Goal: Information Seeking & Learning: Compare options

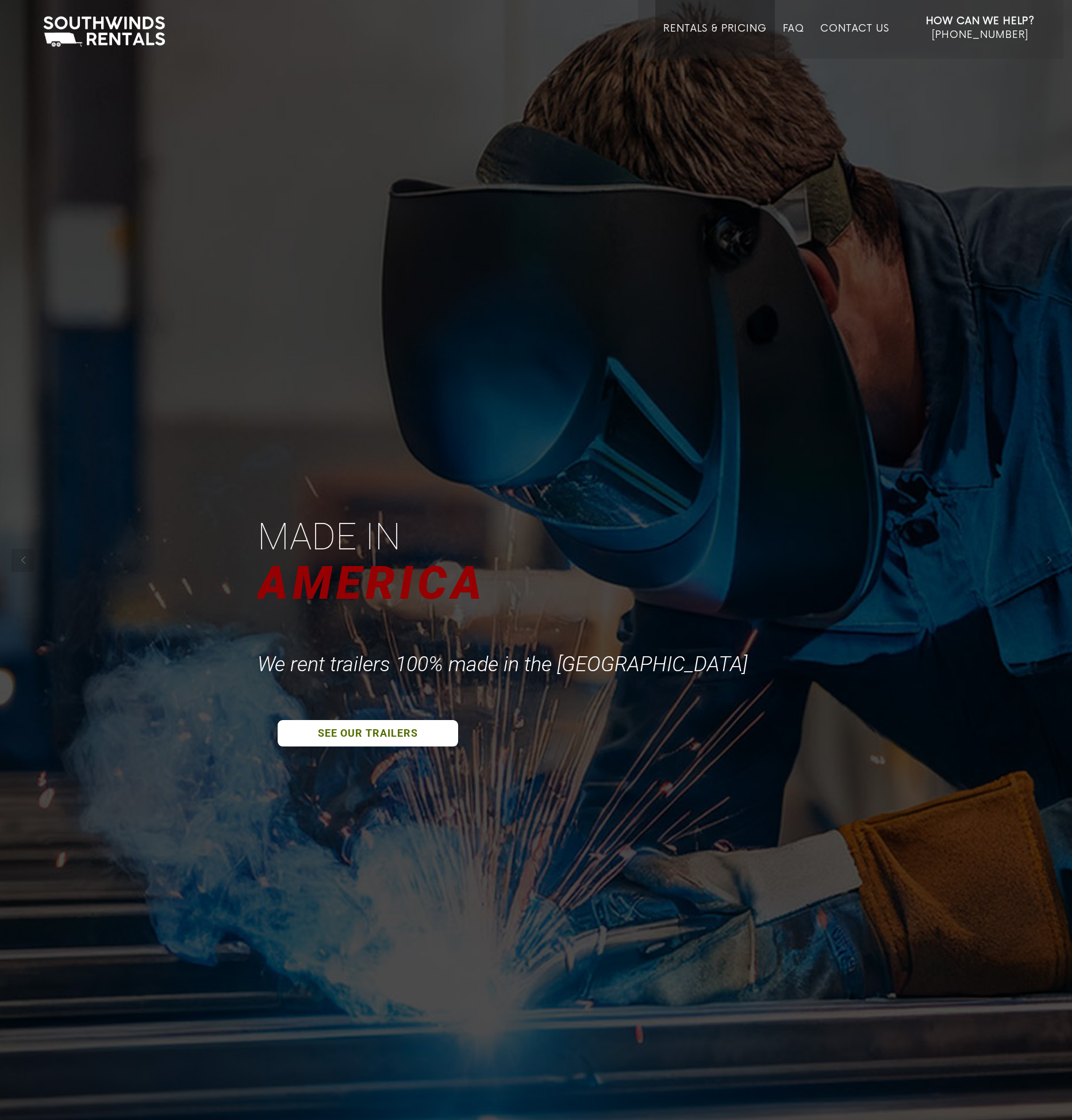
click at [737, 35] on link "Rentals & Pricing" at bounding box center [715, 40] width 103 height 35
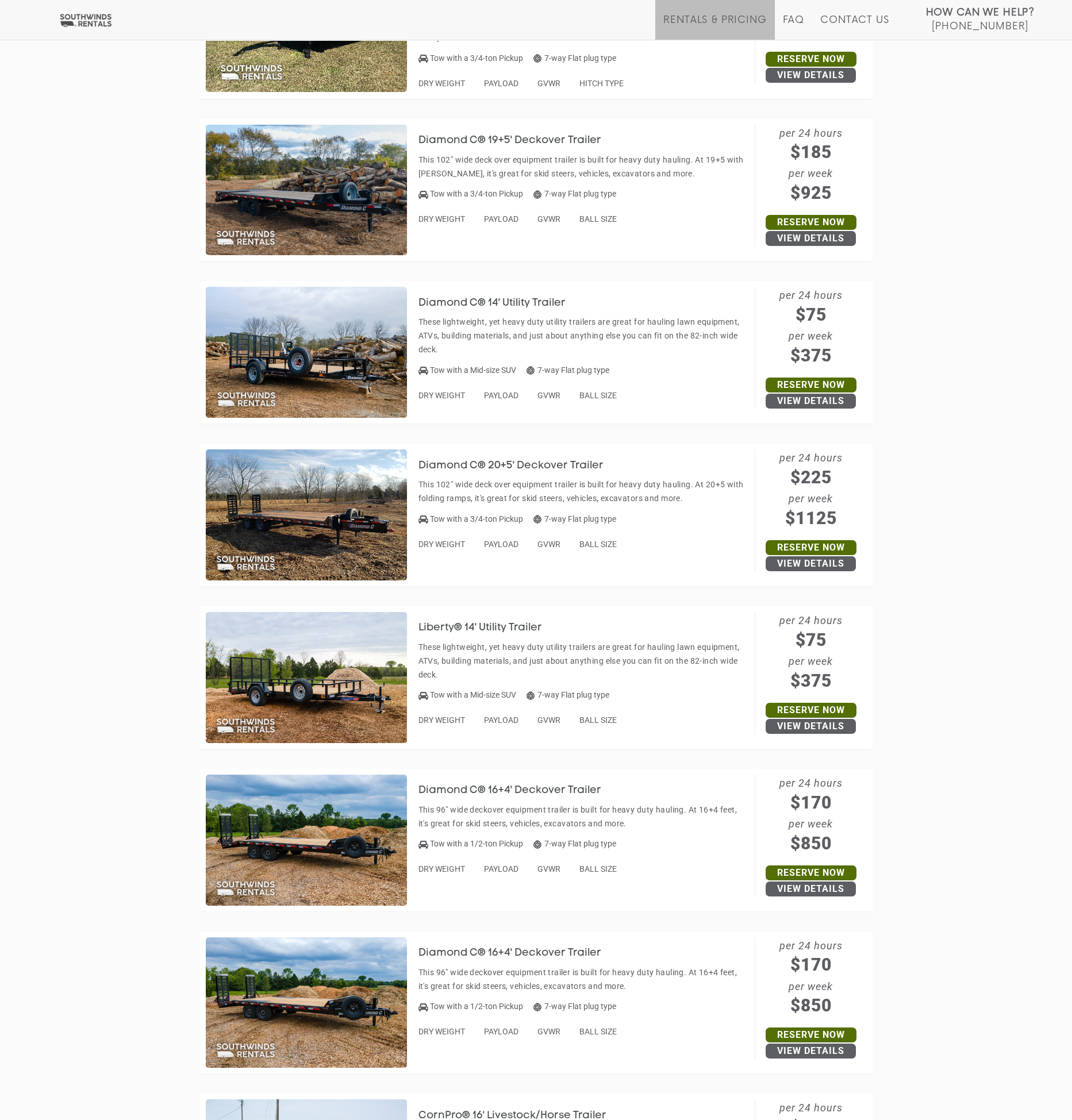
scroll to position [791, 0]
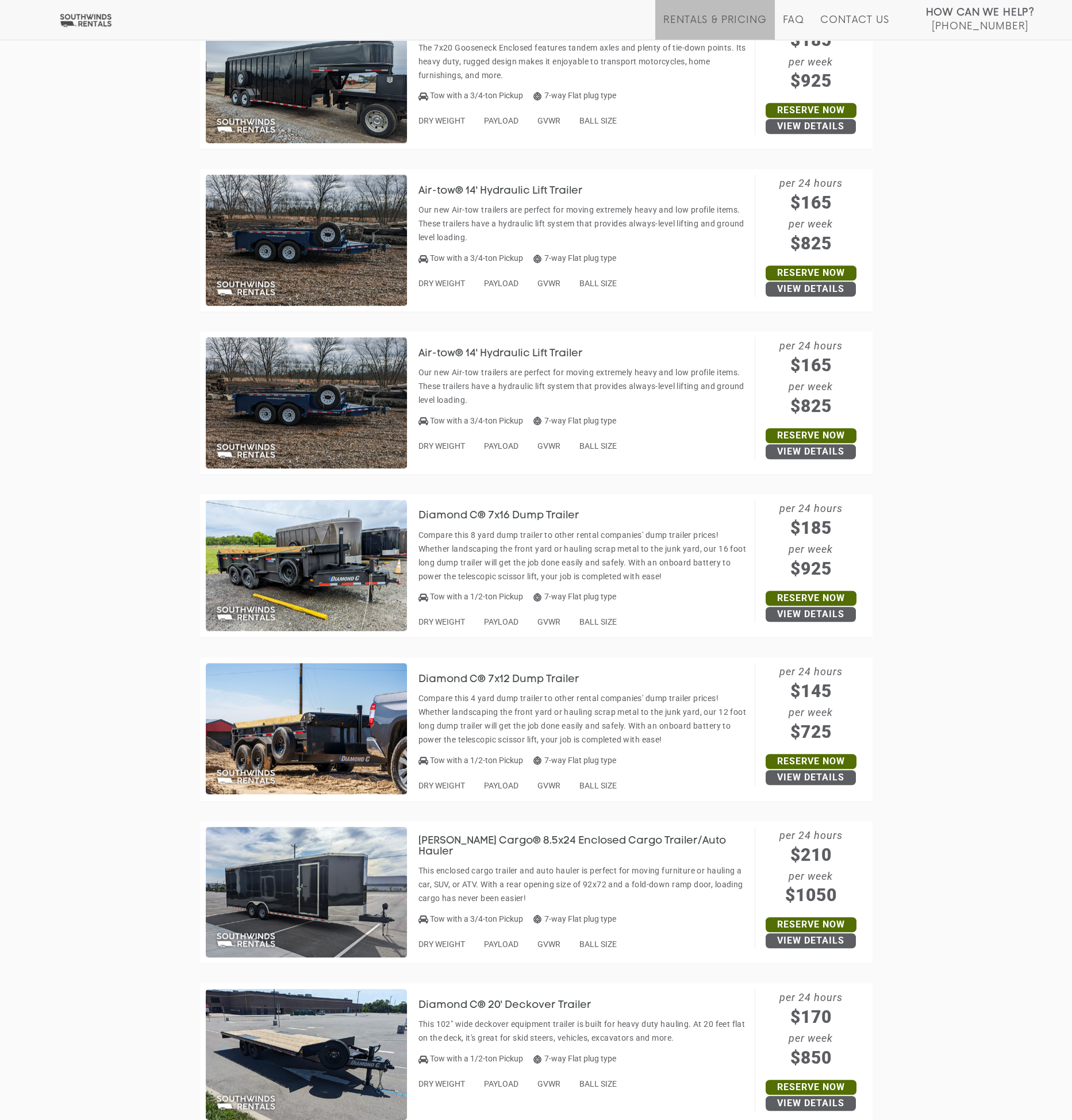
scroll to position [4862, 0]
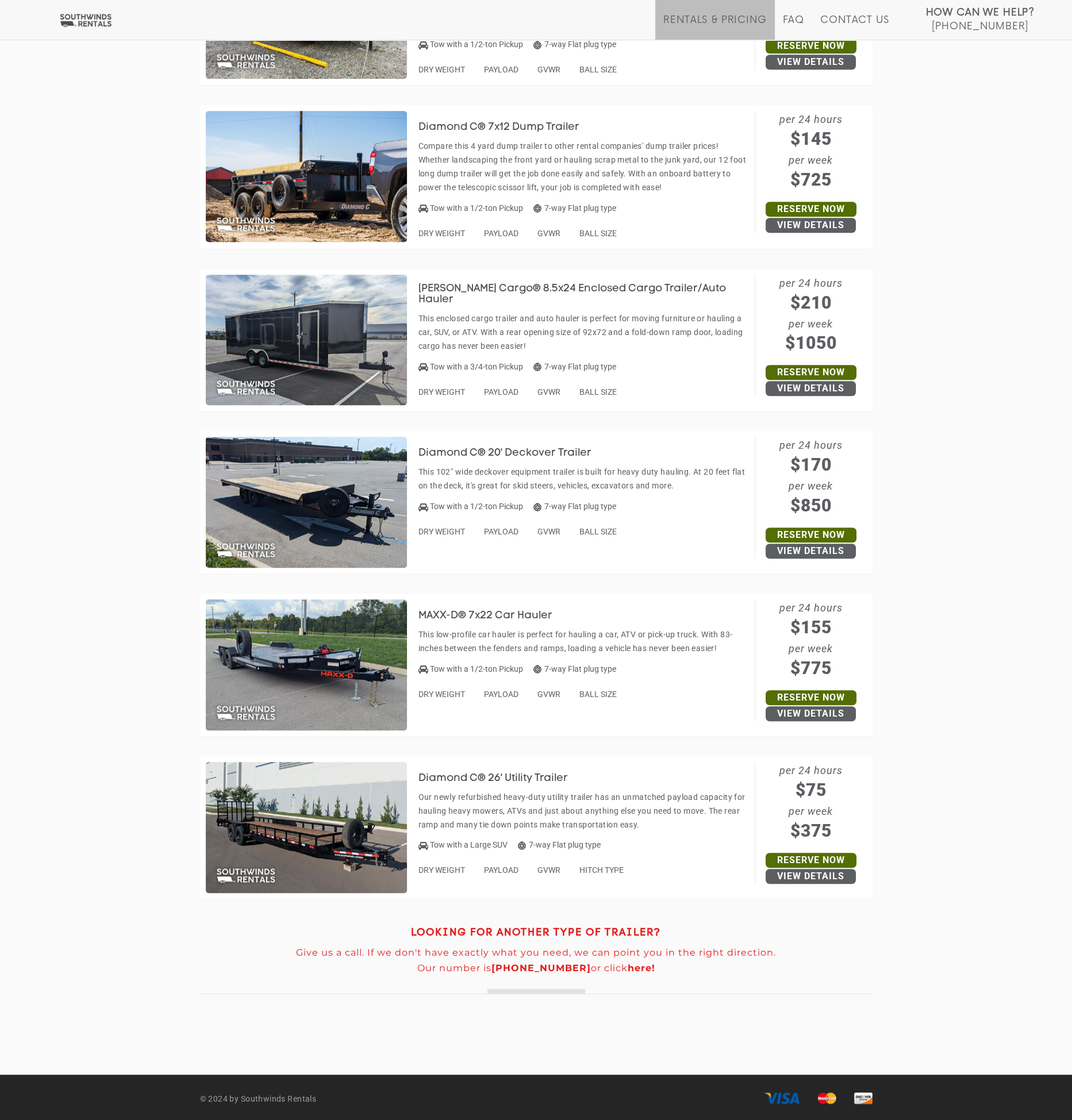
click at [323, 796] on img at bounding box center [306, 828] width 201 height 131
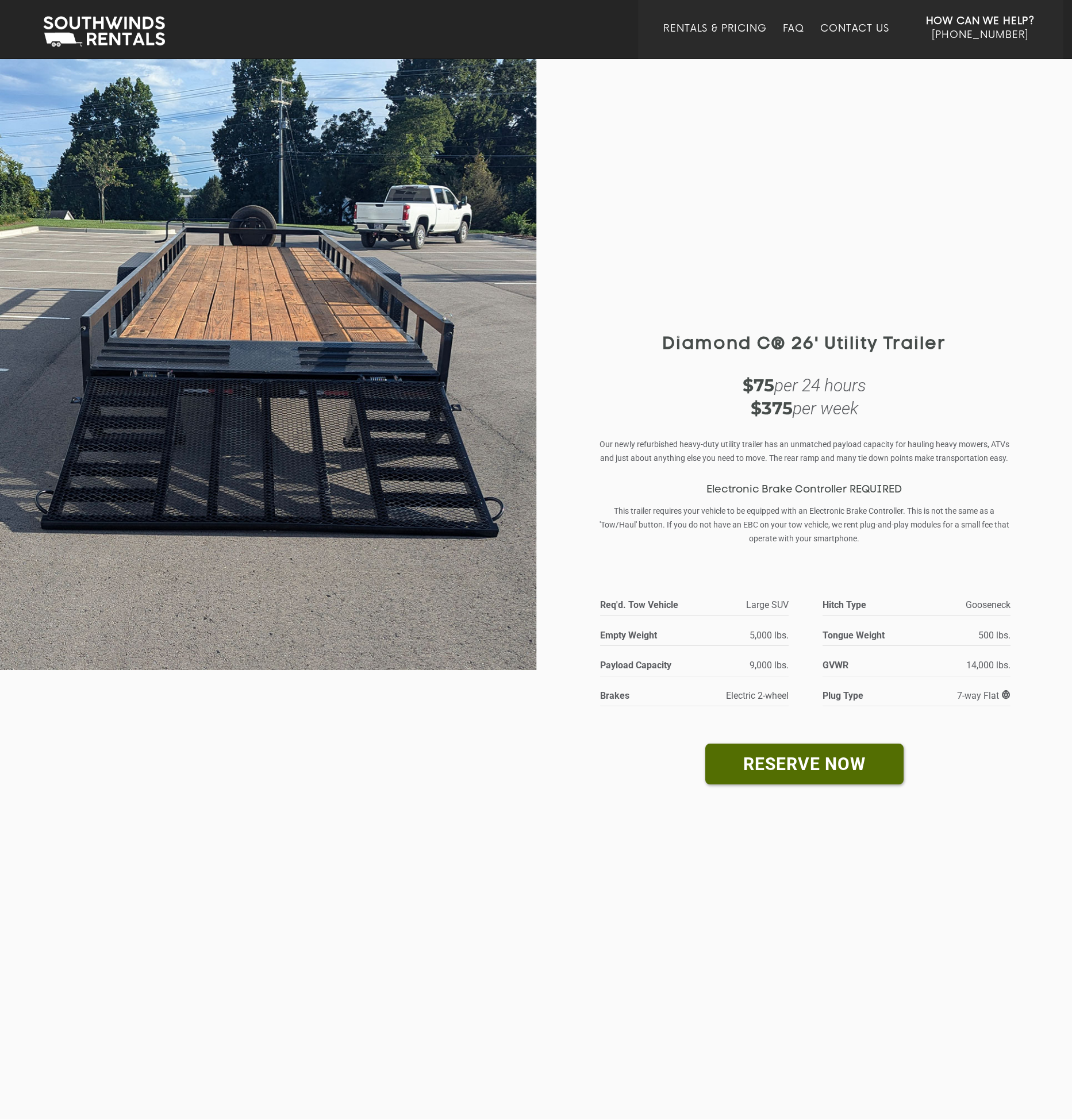
click at [763, 698] on span "Electric 2-wheel" at bounding box center [757, 695] width 63 height 11
click at [761, 698] on span "Electric 2-wheel" at bounding box center [757, 695] width 63 height 11
click at [758, 698] on span "Electric 2-wheel" at bounding box center [757, 695] width 63 height 11
click at [691, 293] on div "Diamond C® 26' Utility Trailer Diamond C® 26' Utility Trailer $75 per 24 hours …" at bounding box center [804, 588] width 434 height 622
click at [1009, 695] on span at bounding box center [1006, 695] width 8 height 9
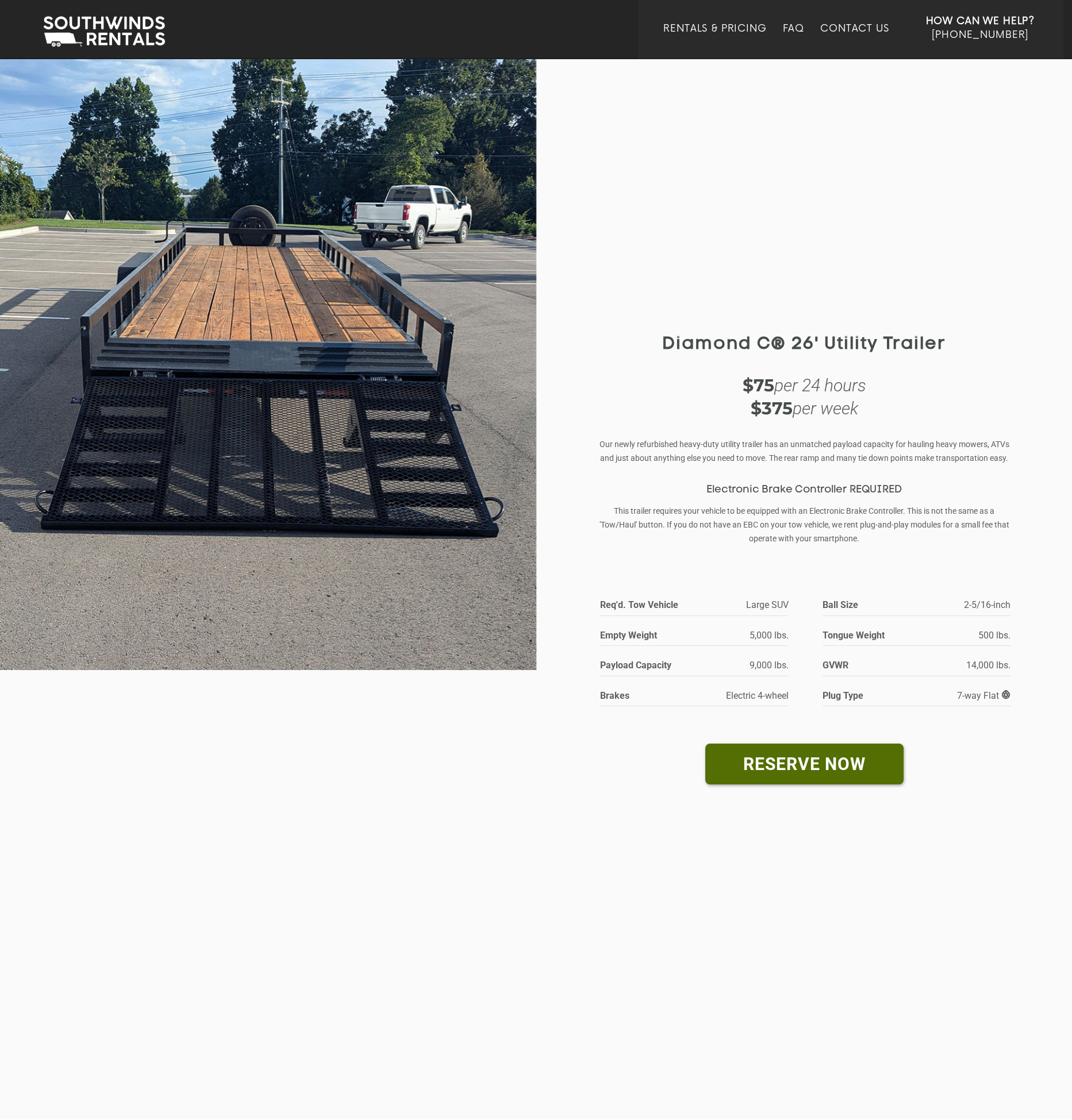
click at [980, 736] on div "Diamond C® 26' Utility Trailer Diamond C® 26' Utility Trailer $75 per 24 hours …" at bounding box center [804, 588] width 434 height 622
click at [836, 606] on strong "Ball Size" at bounding box center [877, 605] width 108 height 16
click at [837, 603] on strong "Ball Size" at bounding box center [877, 605] width 108 height 16
click at [842, 604] on strong "Ball Size" at bounding box center [877, 605] width 108 height 16
click at [840, 604] on strong "Ball Size" at bounding box center [877, 605] width 108 height 16
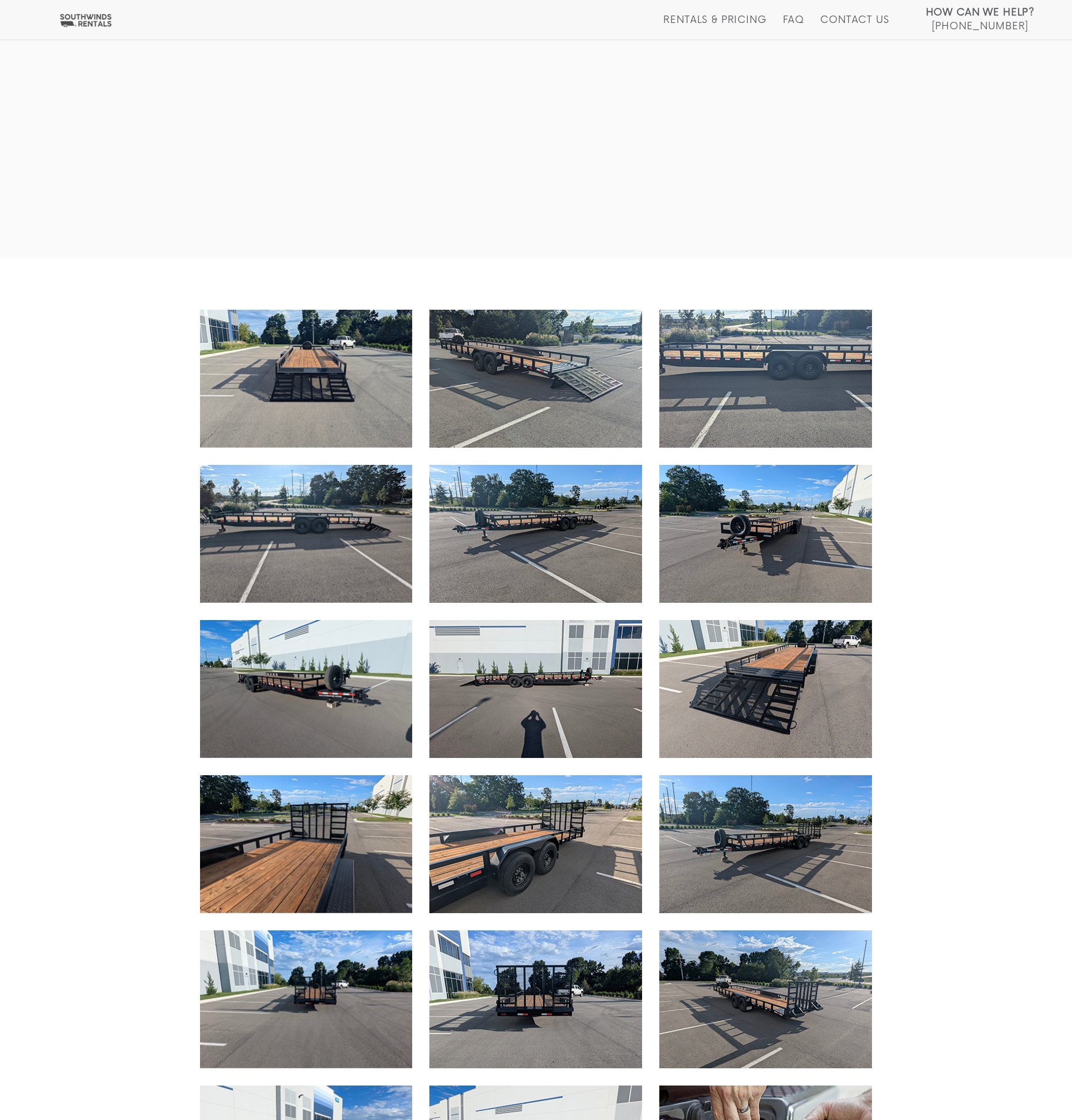
scroll to position [805, 0]
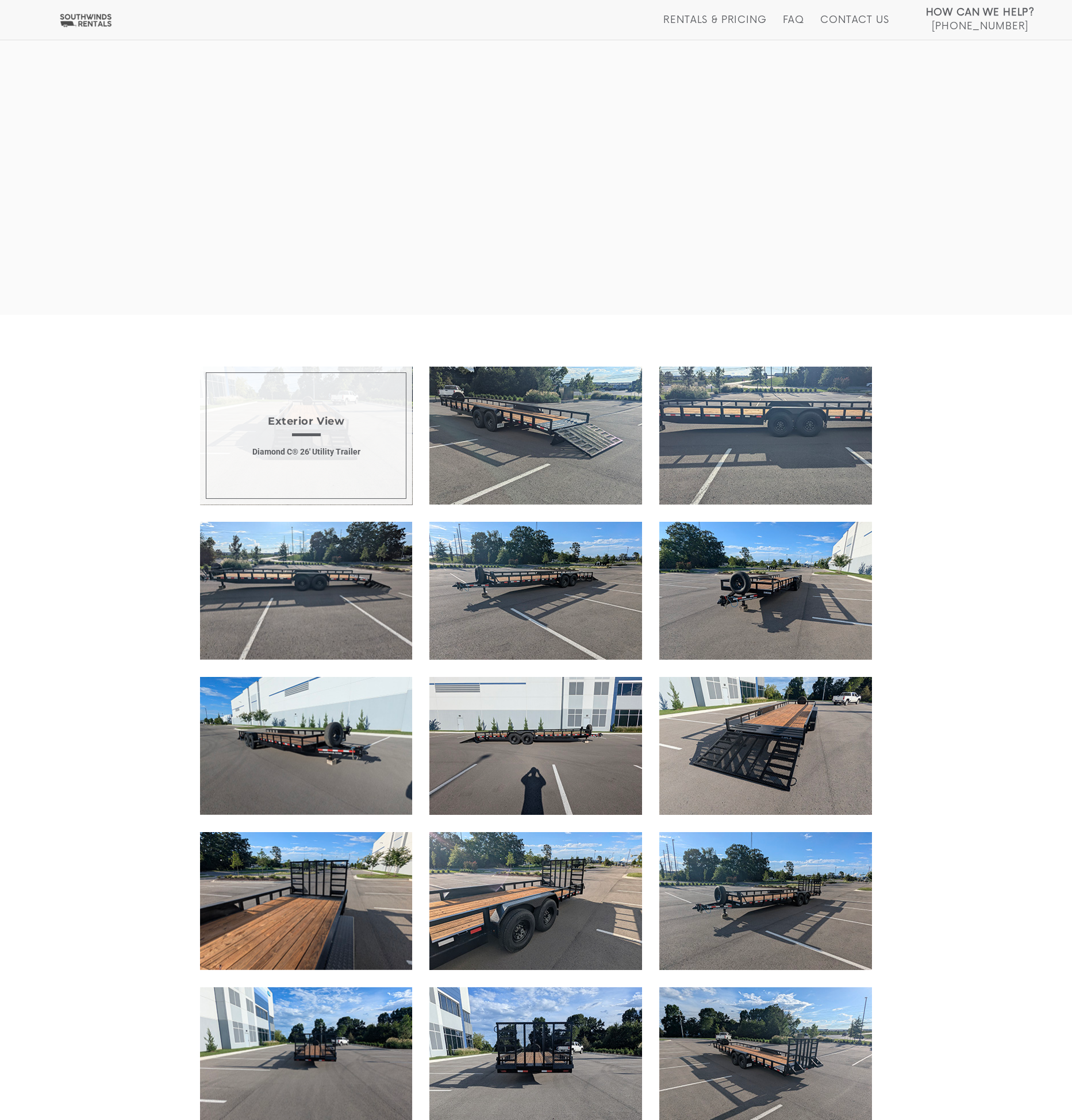
click at [330, 471] on span "Exterior View Diamond C® 26' Utility Trailer" at bounding box center [306, 435] width 213 height 138
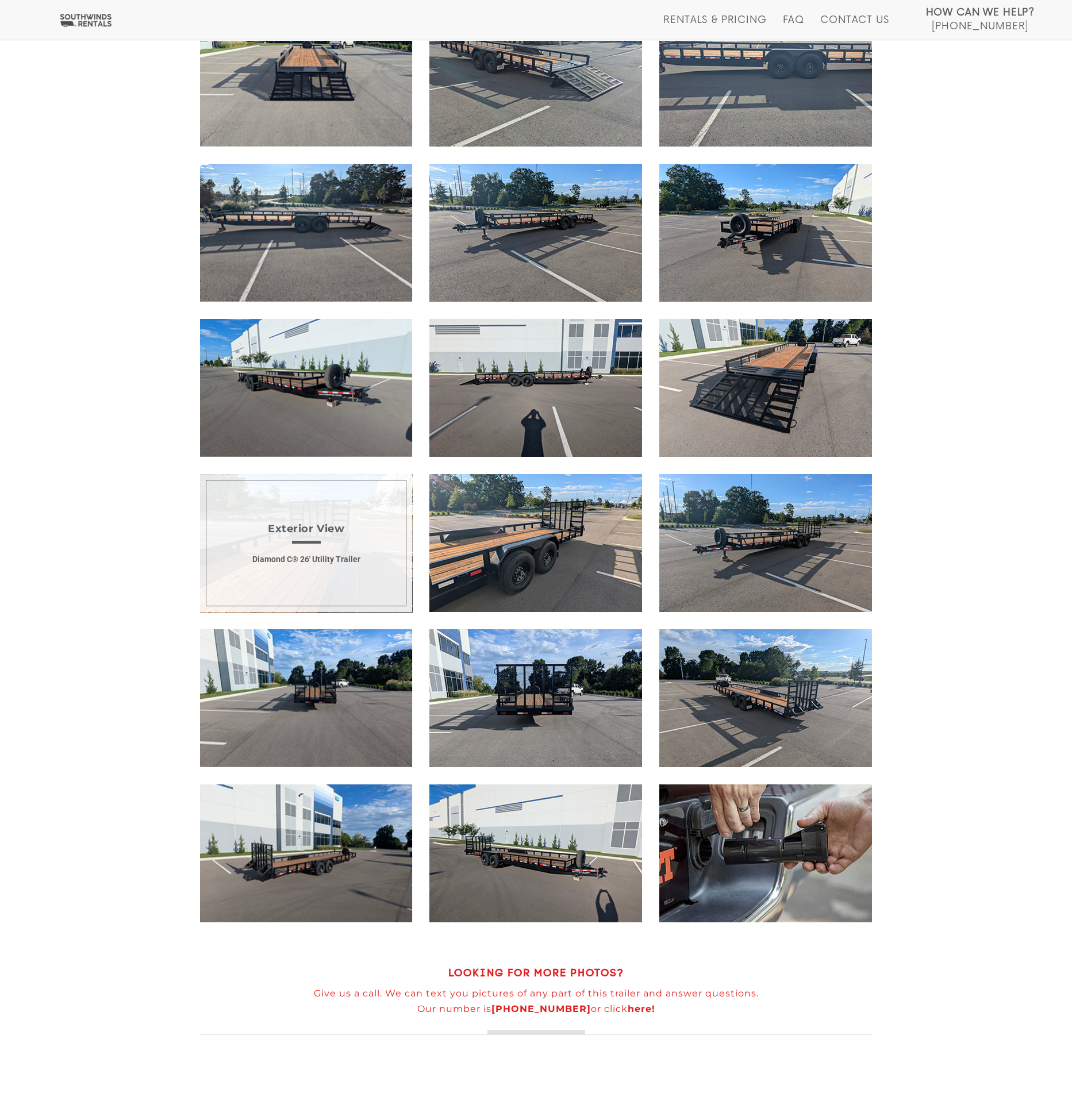
scroll to position [1217, 0]
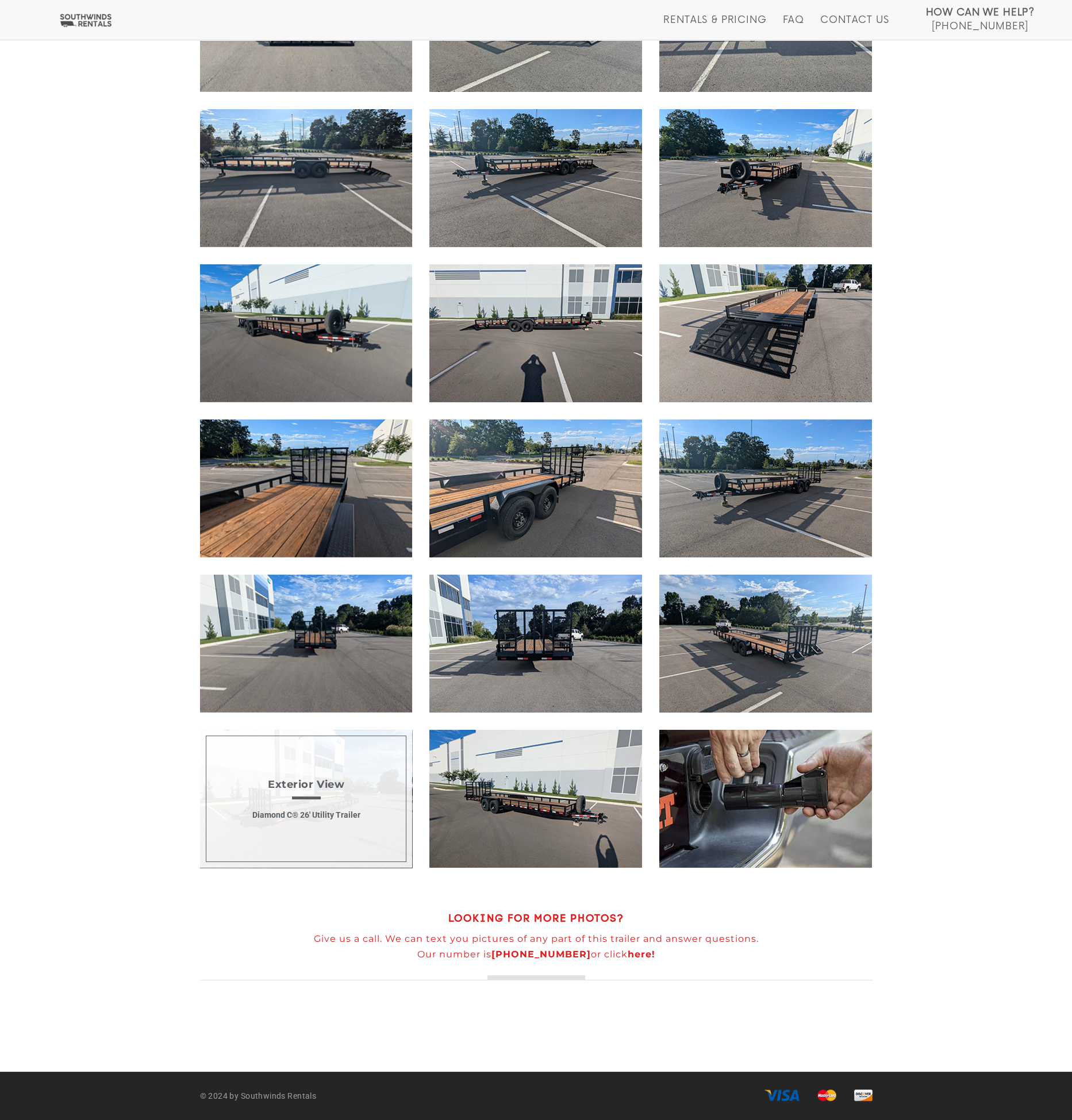
click at [207, 830] on span "Exterior View Diamond C® 26' Utility Trailer" at bounding box center [306, 799] width 213 height 138
click at [299, 846] on span "Exterior View Diamond C® 26' Utility Trailer" at bounding box center [306, 799] width 213 height 138
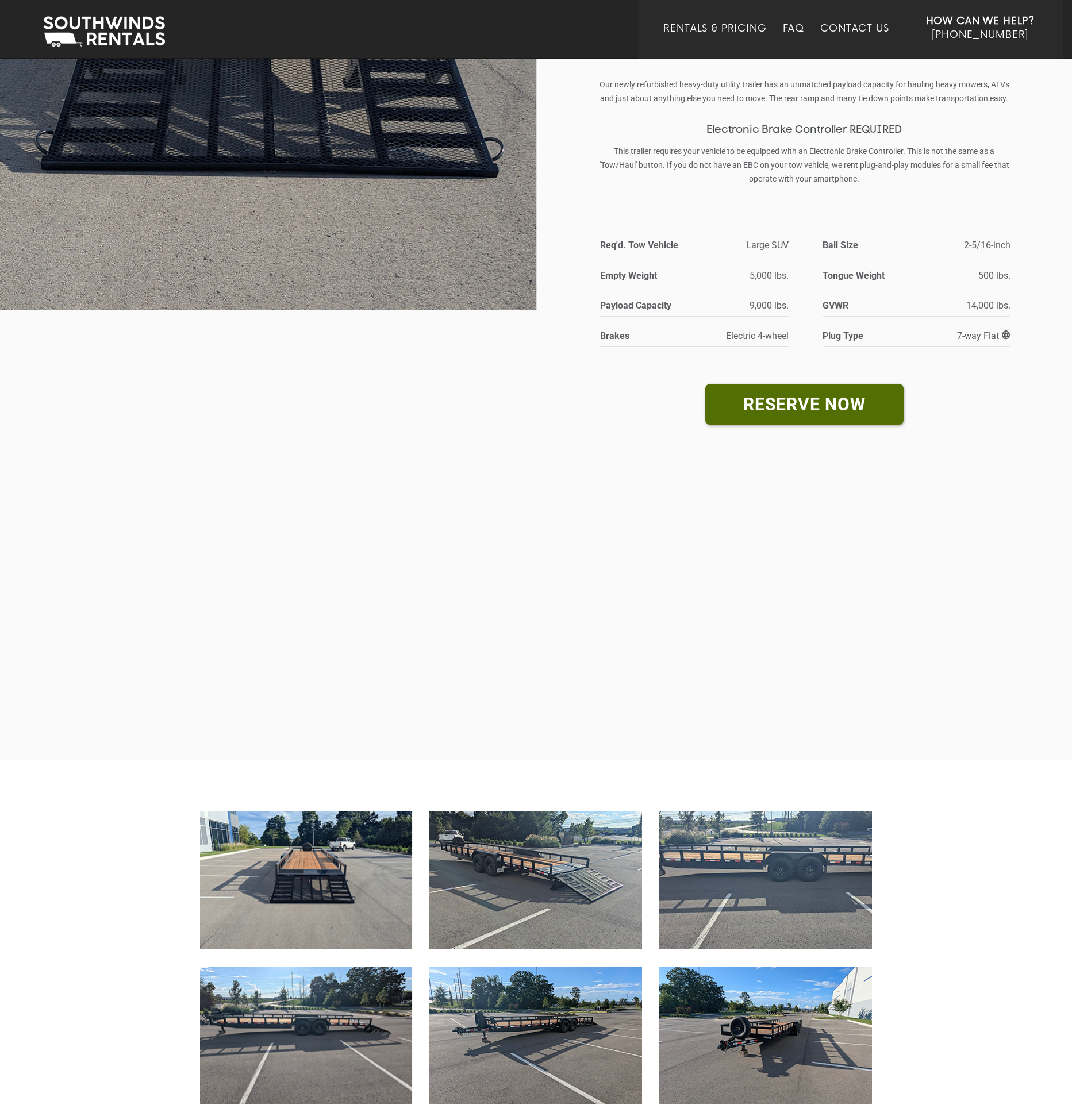
scroll to position [0, 0]
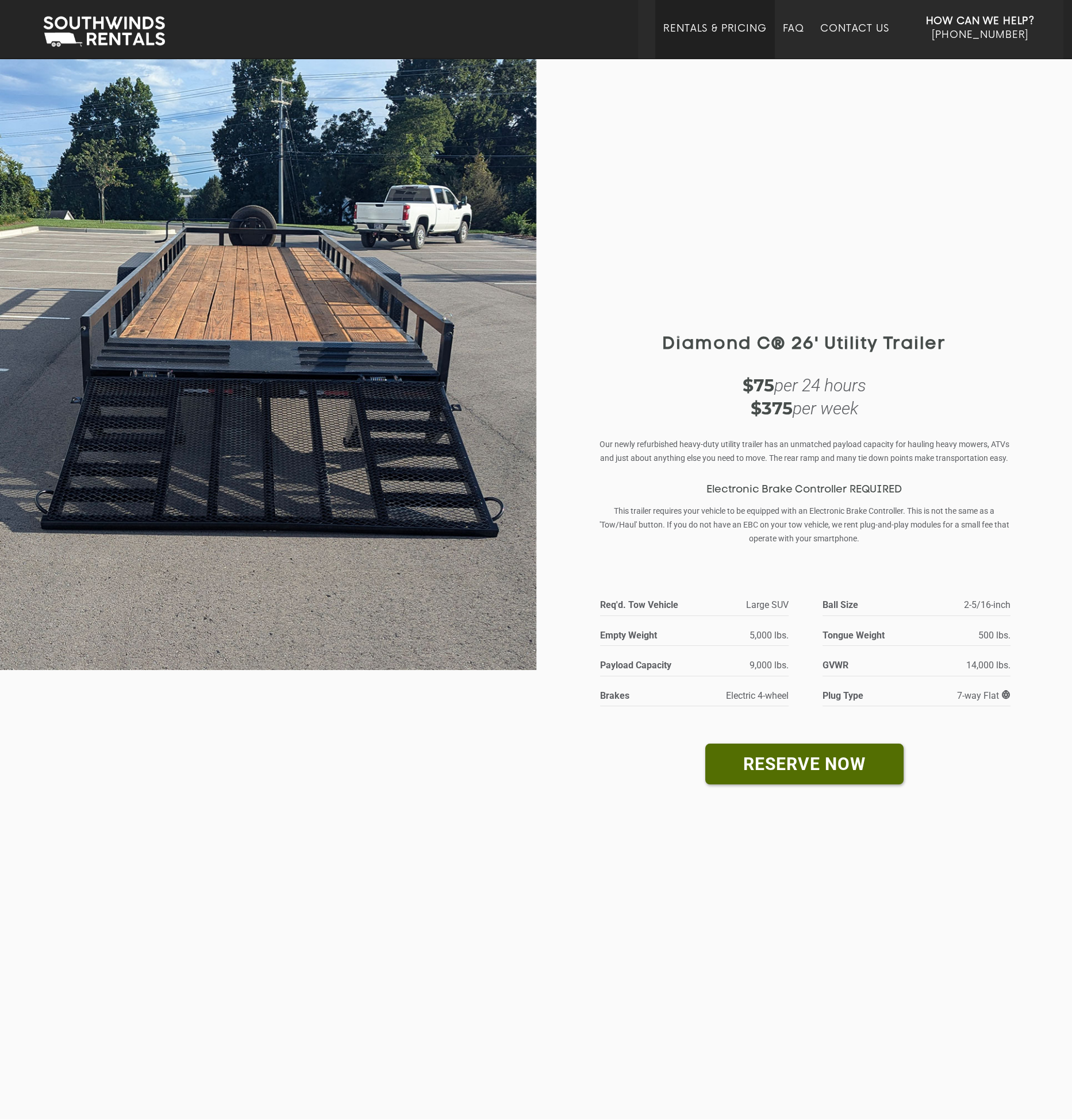
click at [702, 31] on link "Rentals & Pricing" at bounding box center [715, 40] width 103 height 35
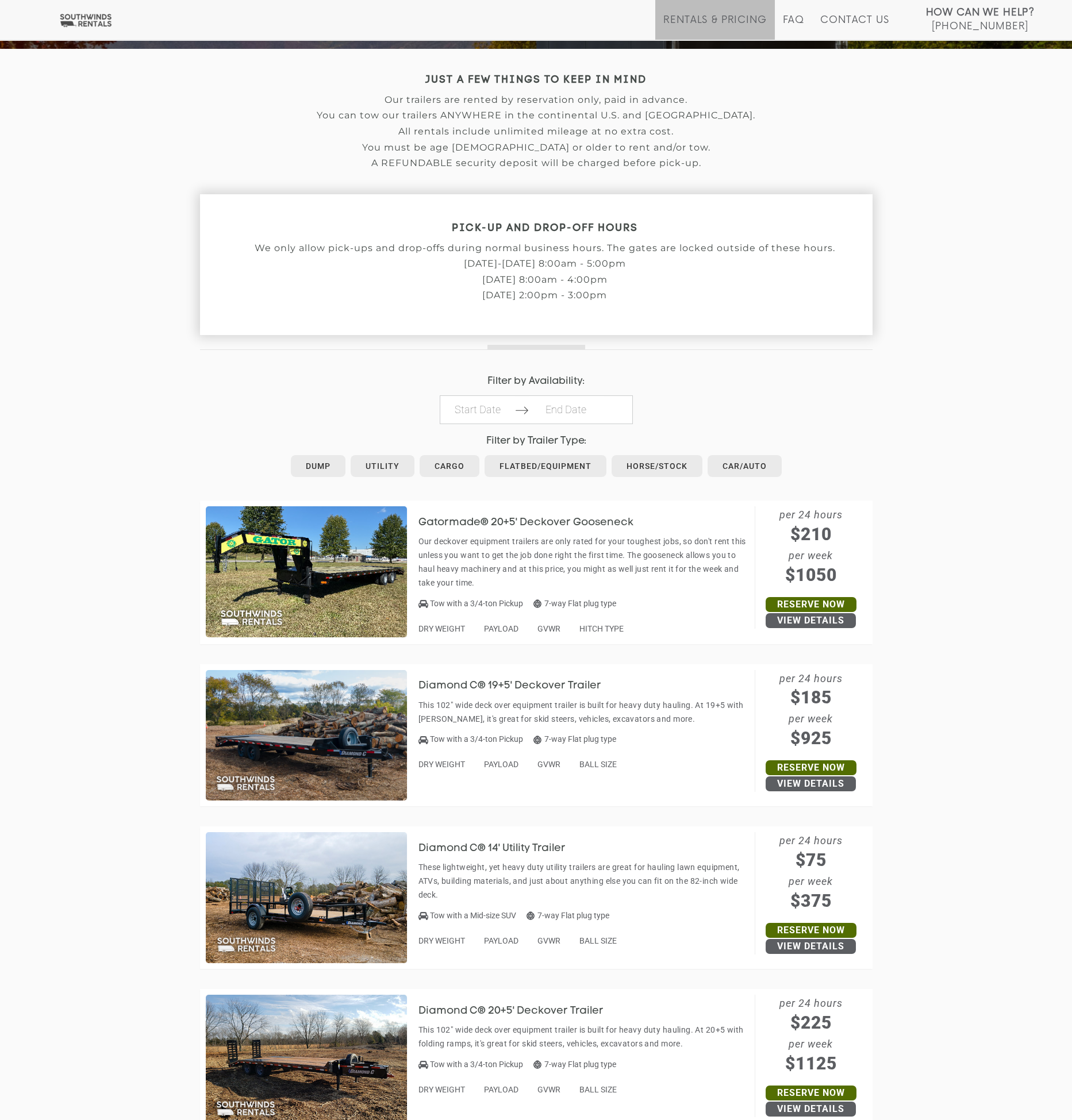
scroll to position [287, 0]
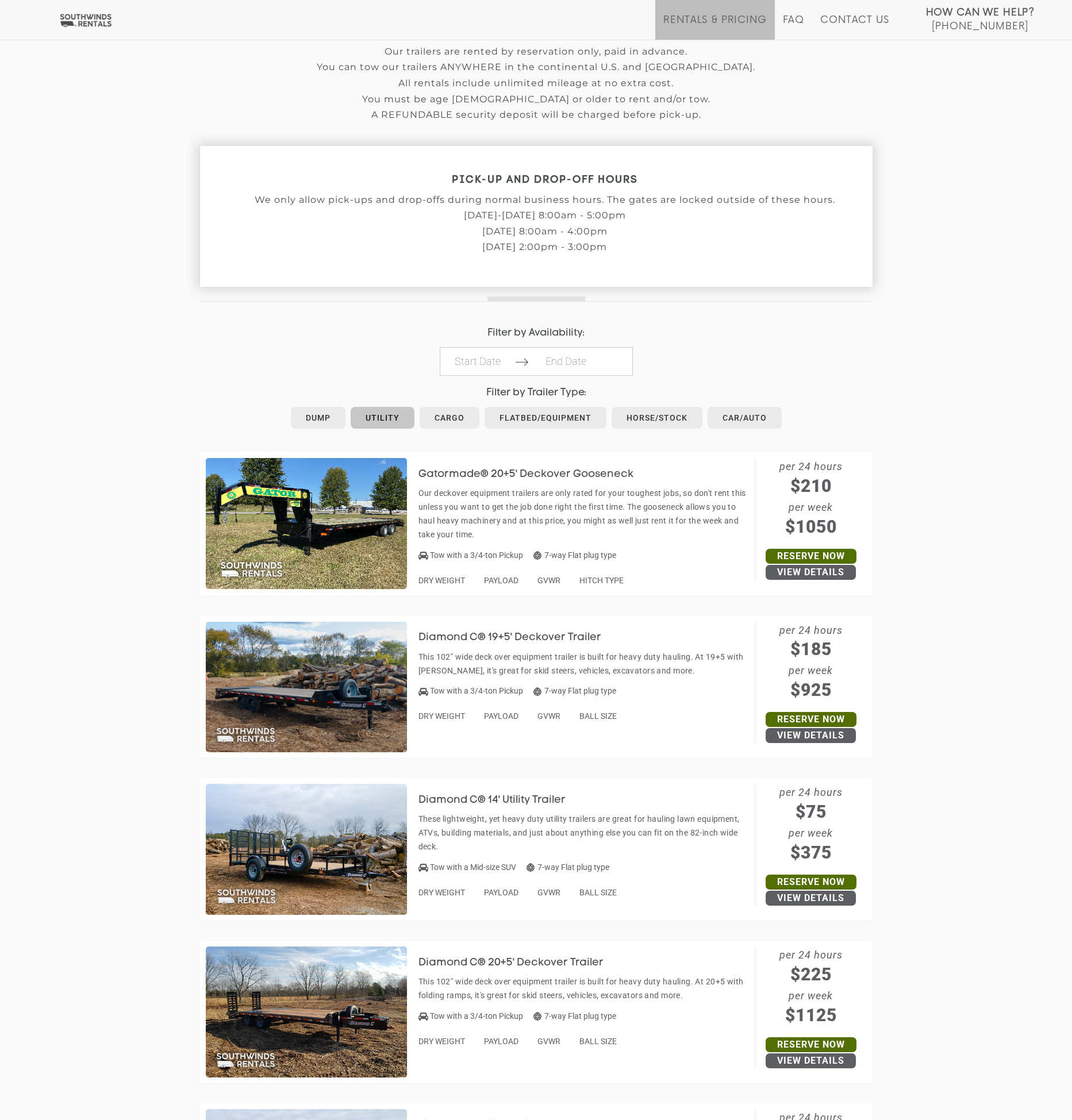
click at [390, 414] on link "Utility" at bounding box center [382, 418] width 64 height 22
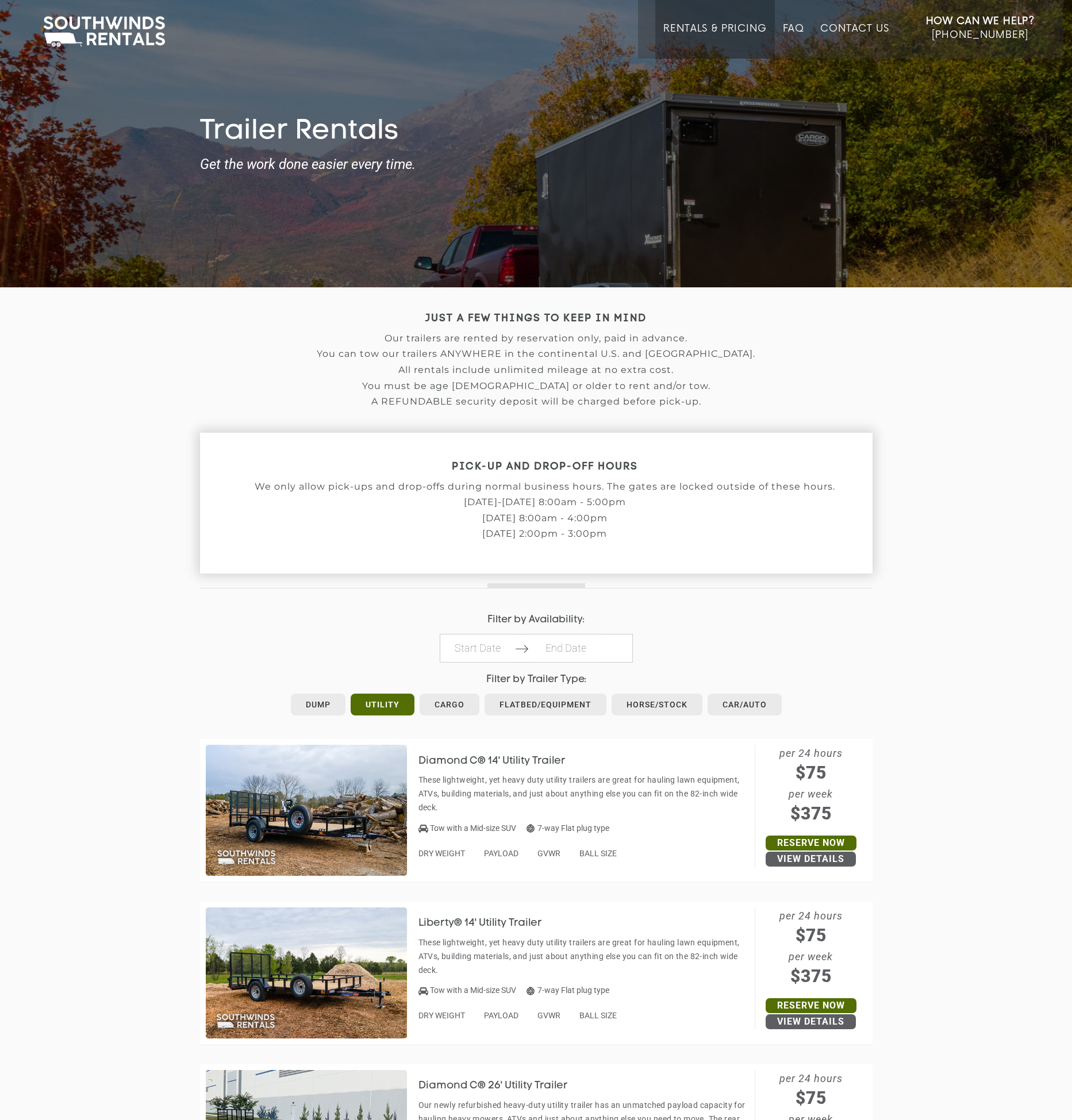
click at [101, 19] on img at bounding box center [104, 31] width 134 height 35
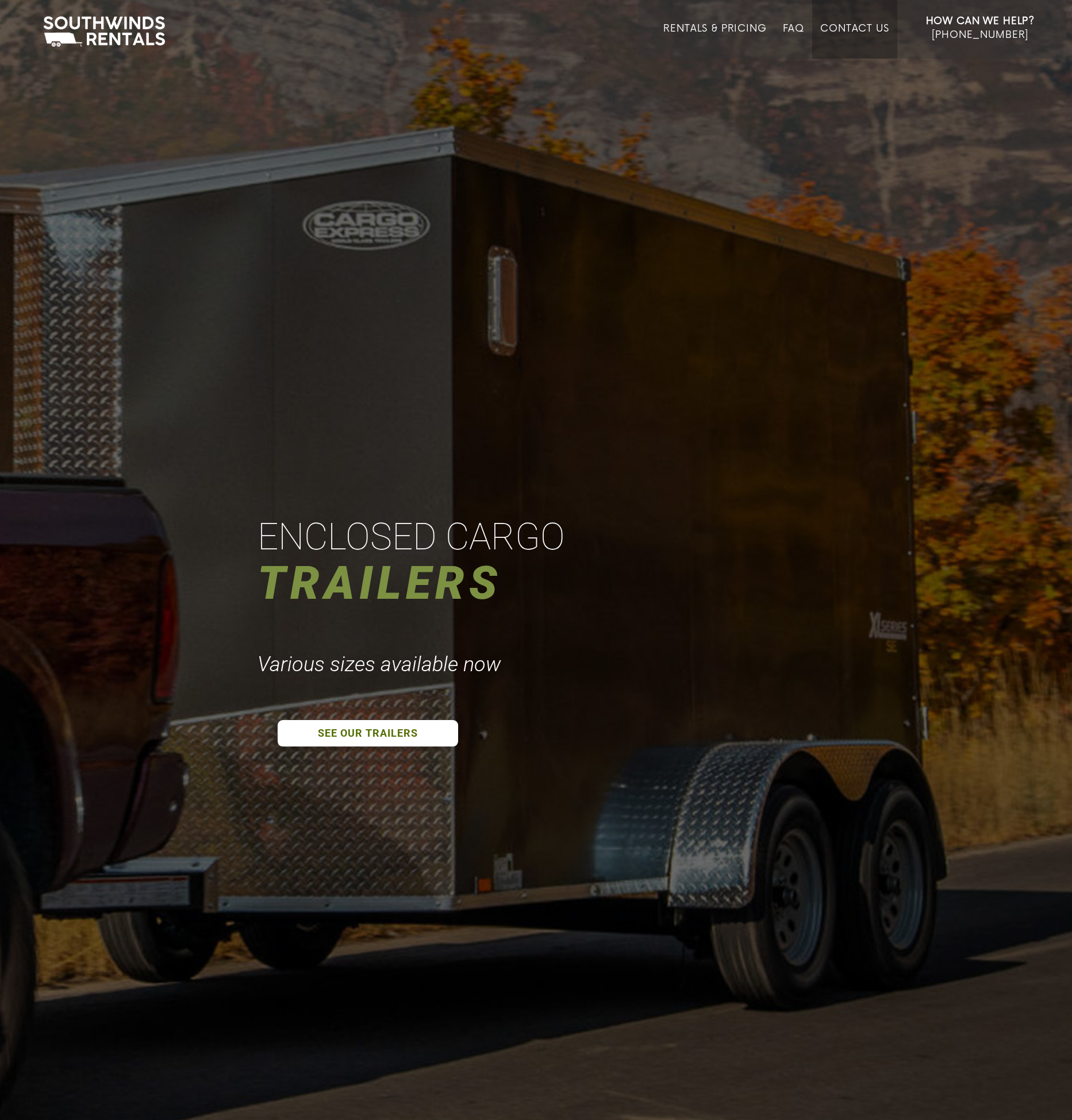
click at [861, 26] on link "Contact Us" at bounding box center [855, 40] width 69 height 35
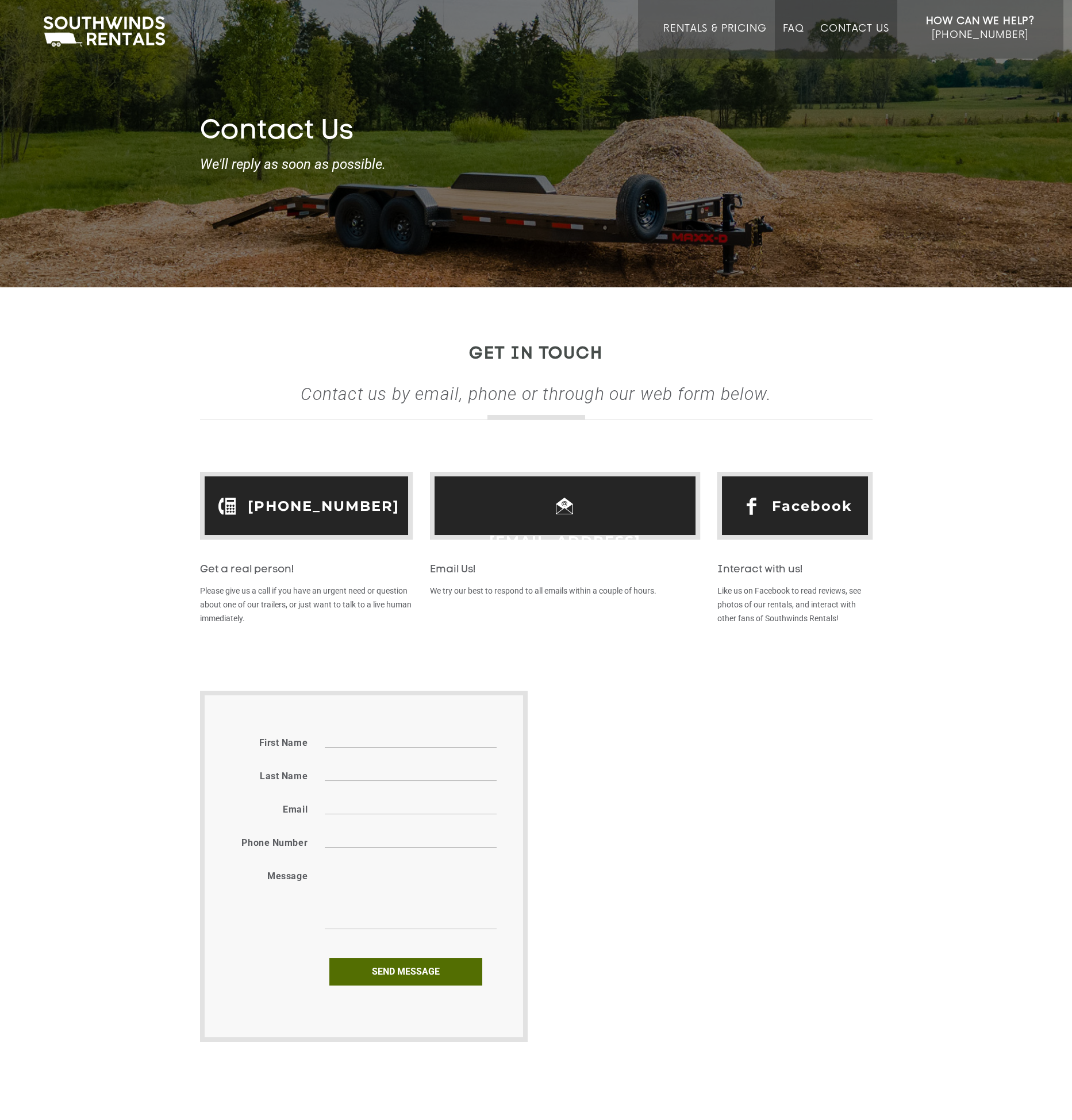
click at [794, 29] on link "FAQ" at bounding box center [794, 40] width 22 height 35
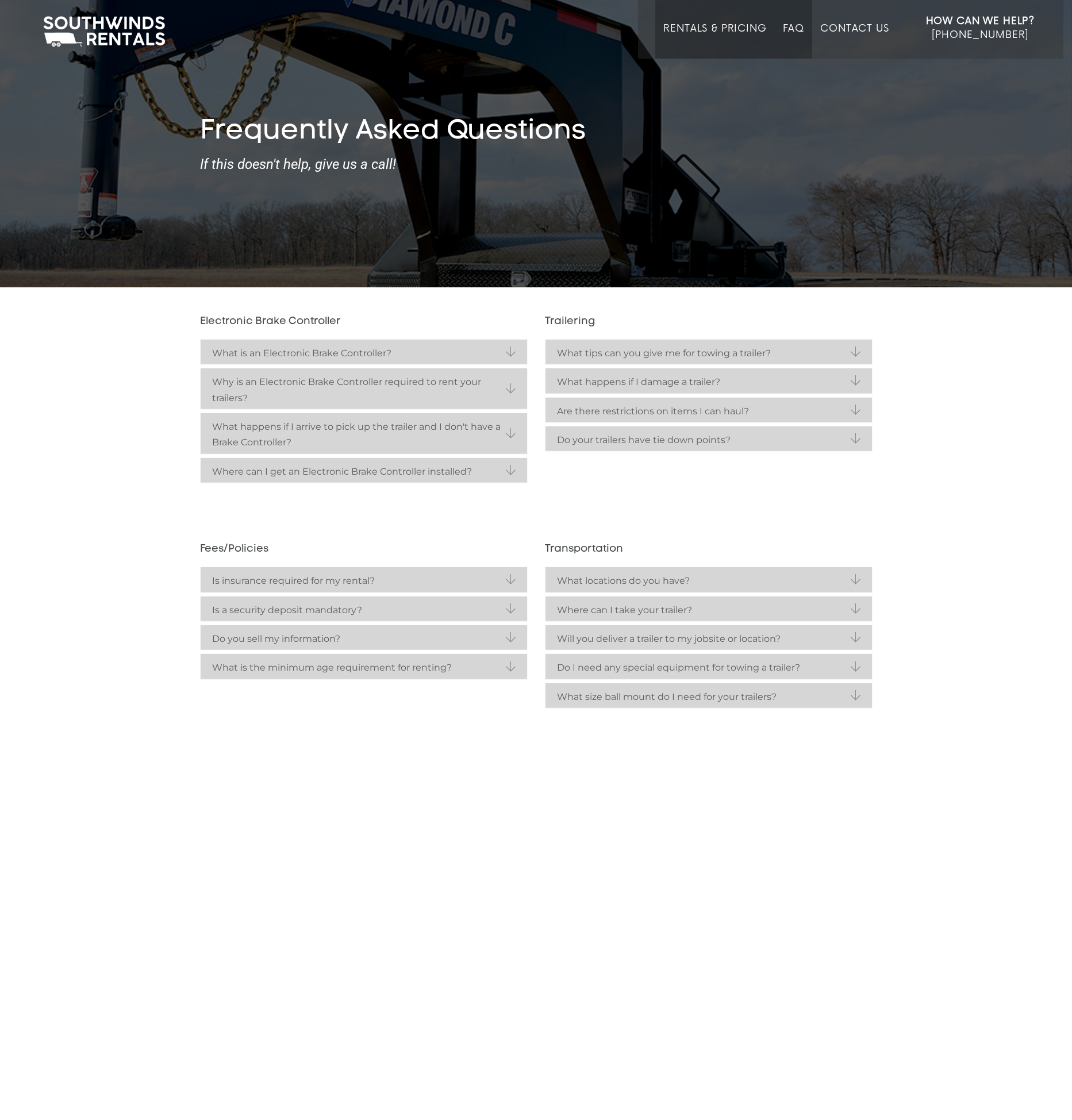
click at [718, 23] on link "Rentals & Pricing" at bounding box center [715, 40] width 103 height 35
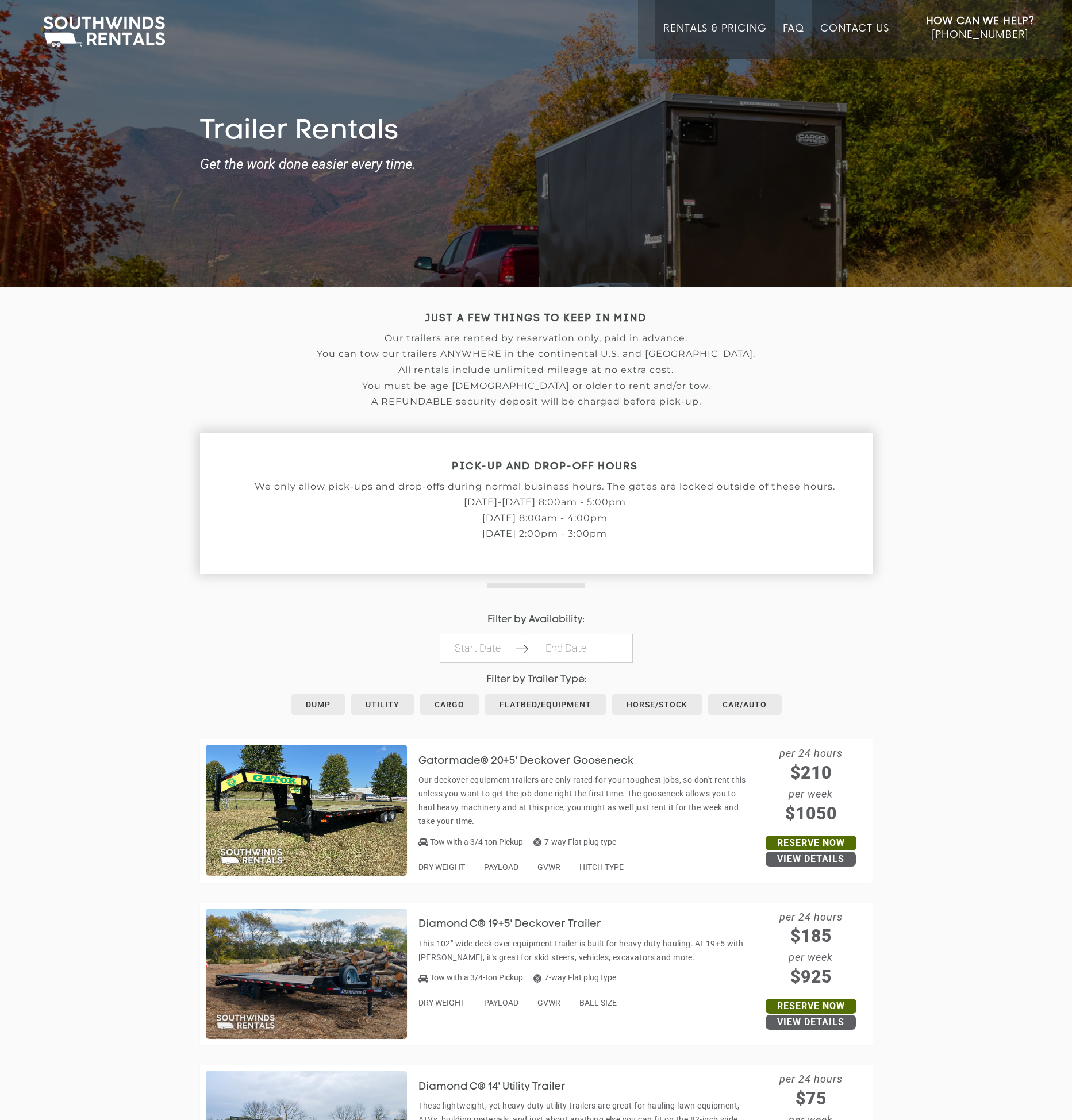
click at [831, 26] on link "Contact Us" at bounding box center [855, 40] width 69 height 35
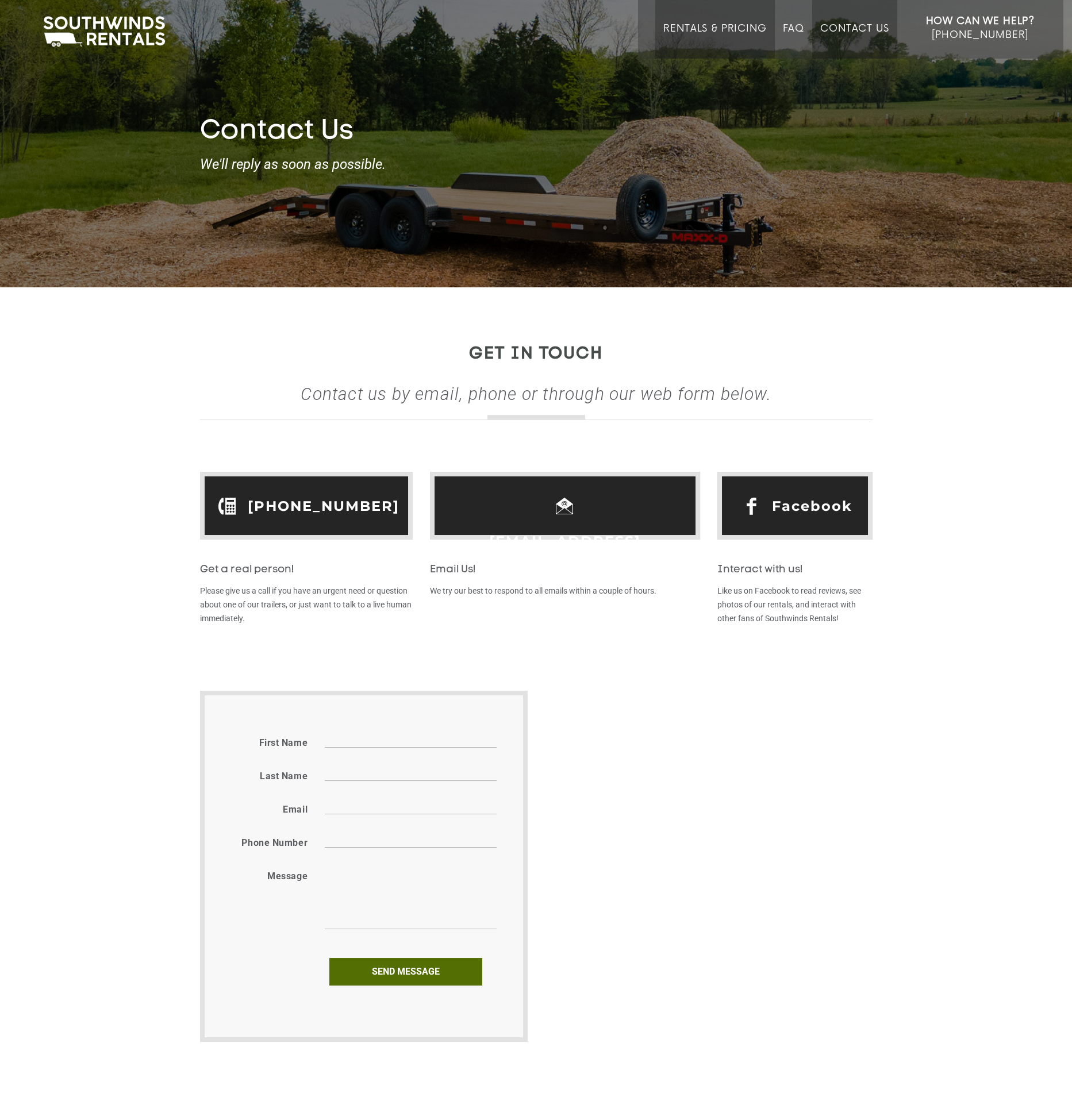
click at [711, 26] on link "Rentals & Pricing" at bounding box center [715, 40] width 103 height 35
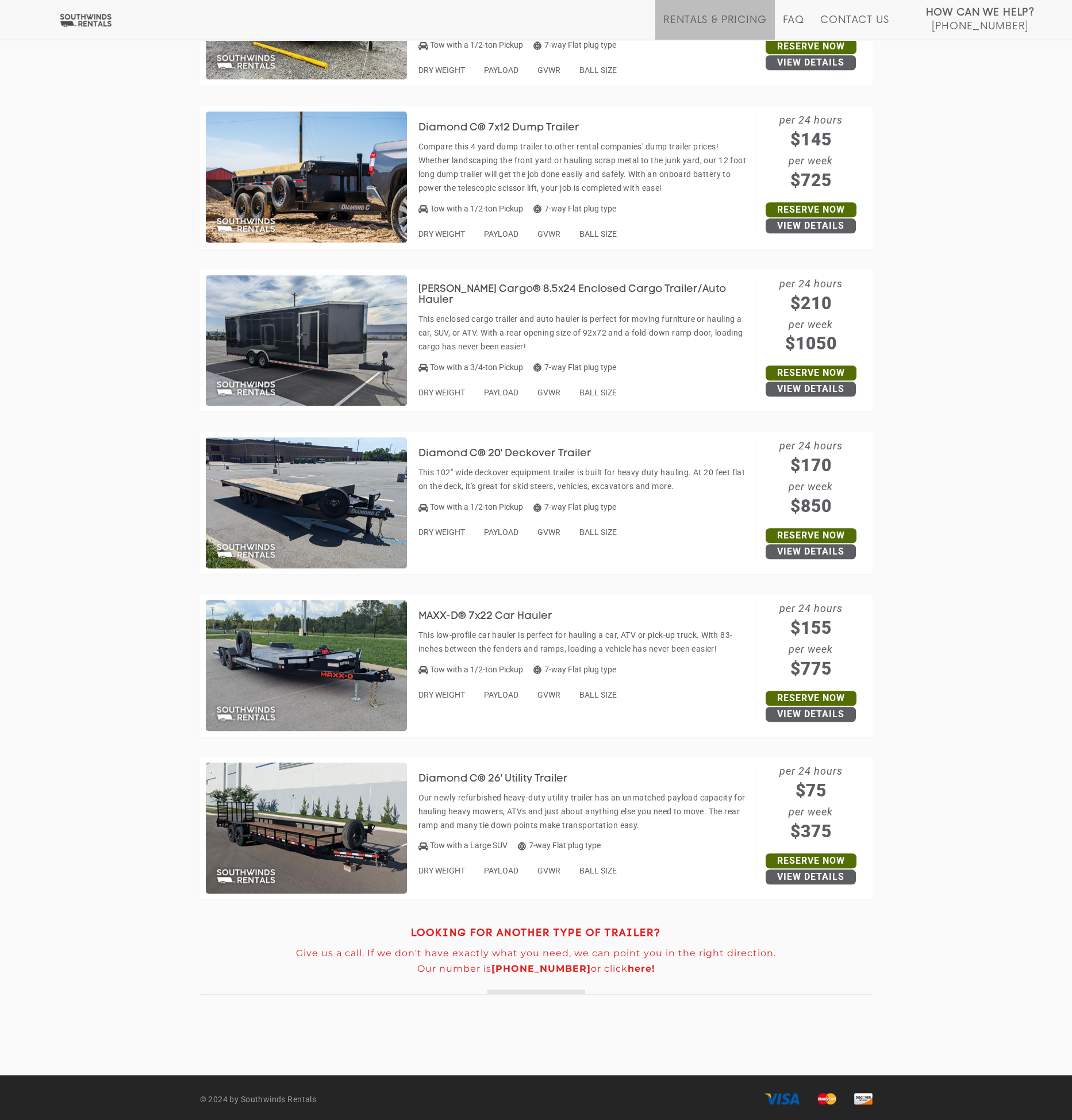
scroll to position [4862, 0]
click at [492, 775] on h3 "Diamond C® 26' Utility Trailer" at bounding box center [502, 778] width 167 height 11
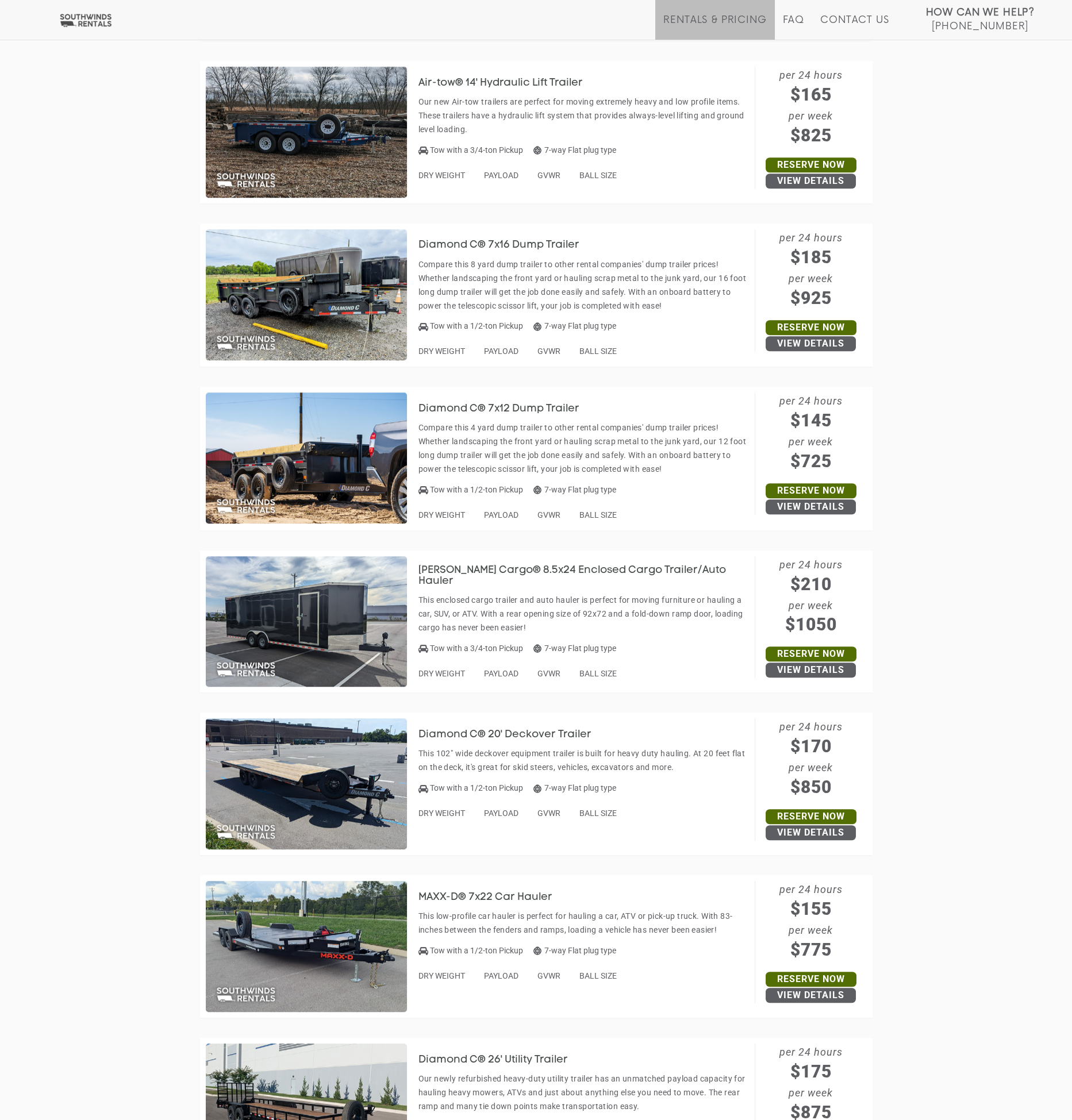
scroll to position [4518, 0]
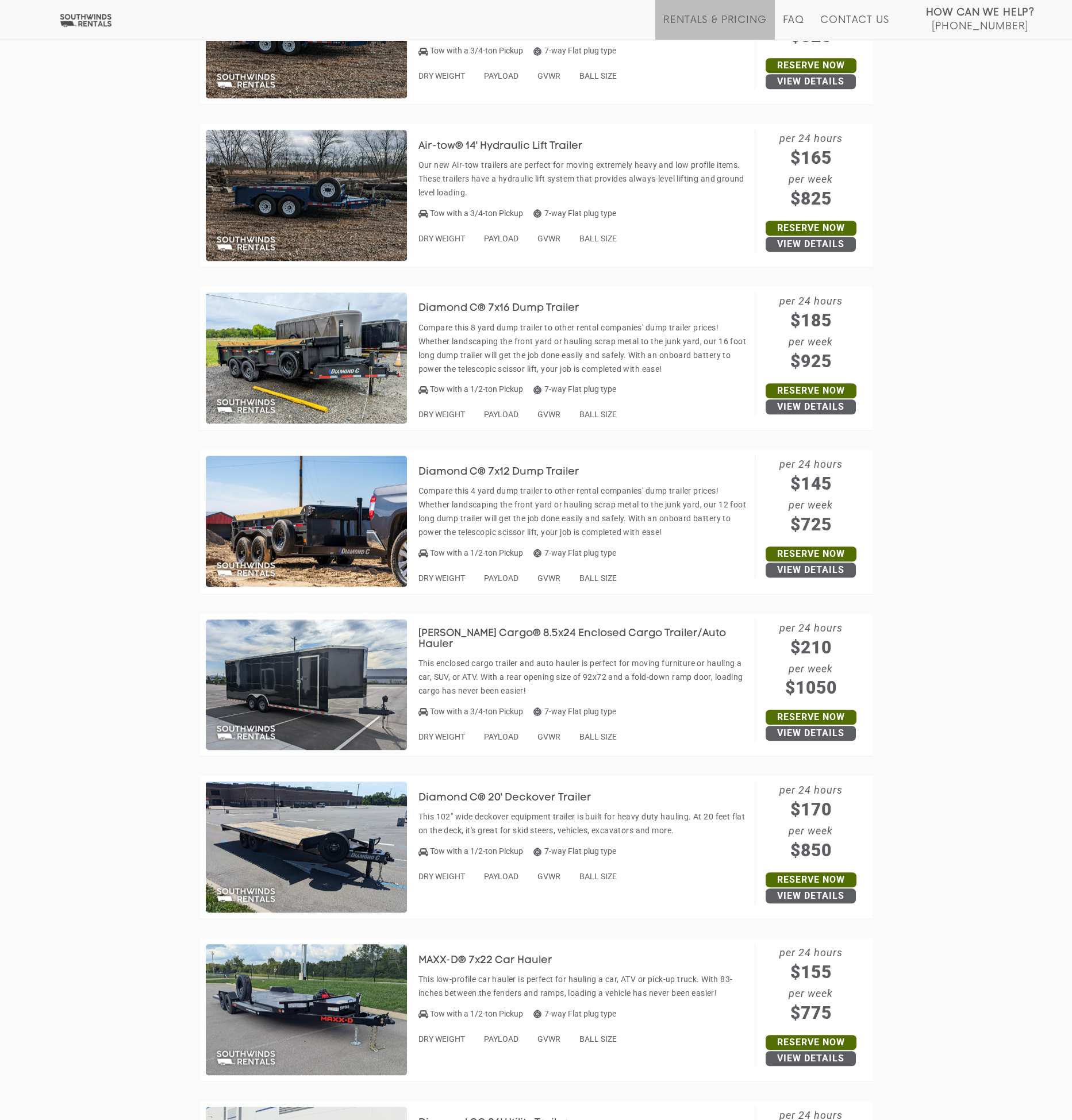
click at [328, 354] on img at bounding box center [306, 358] width 201 height 131
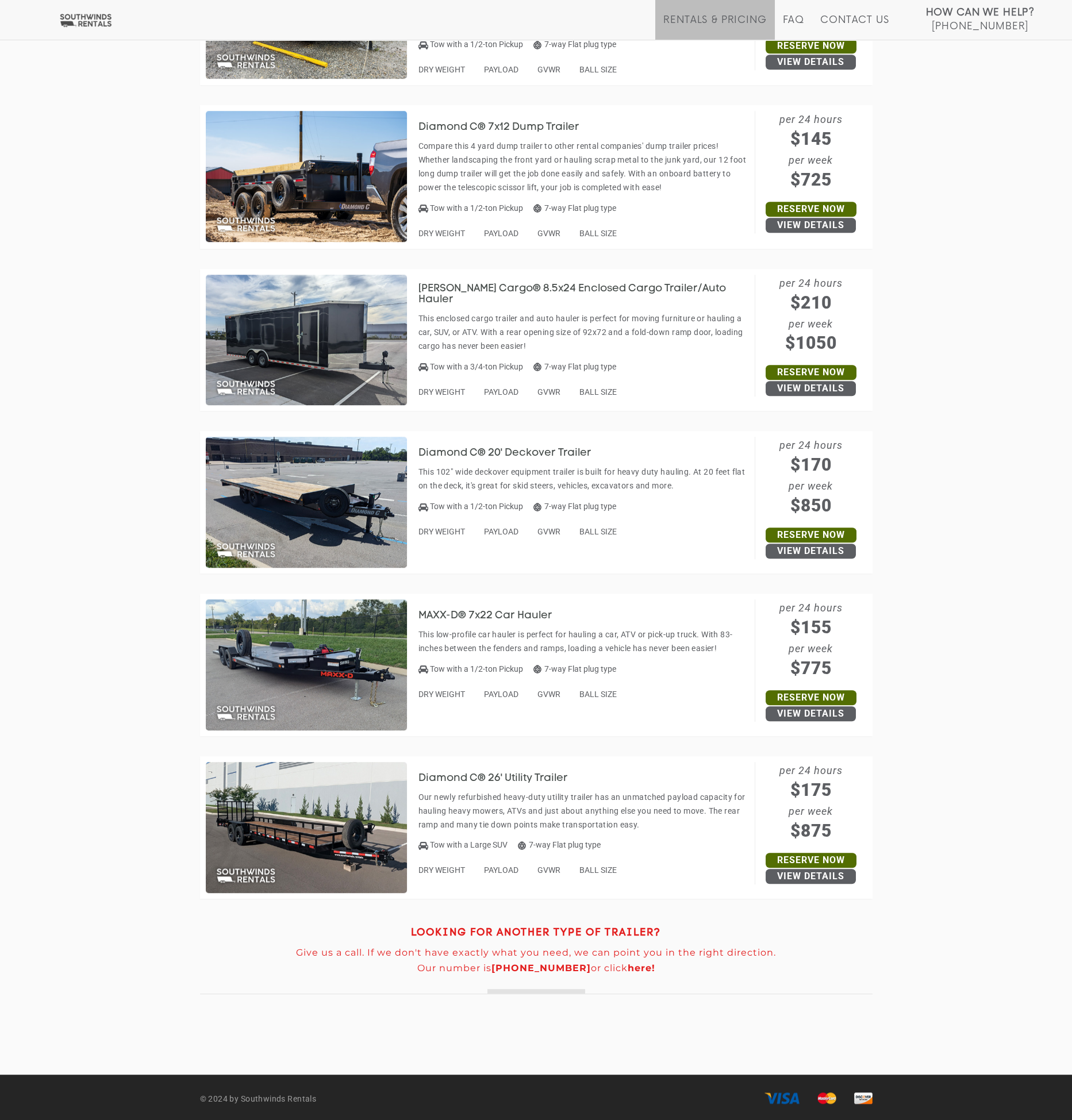
scroll to position [4518, 0]
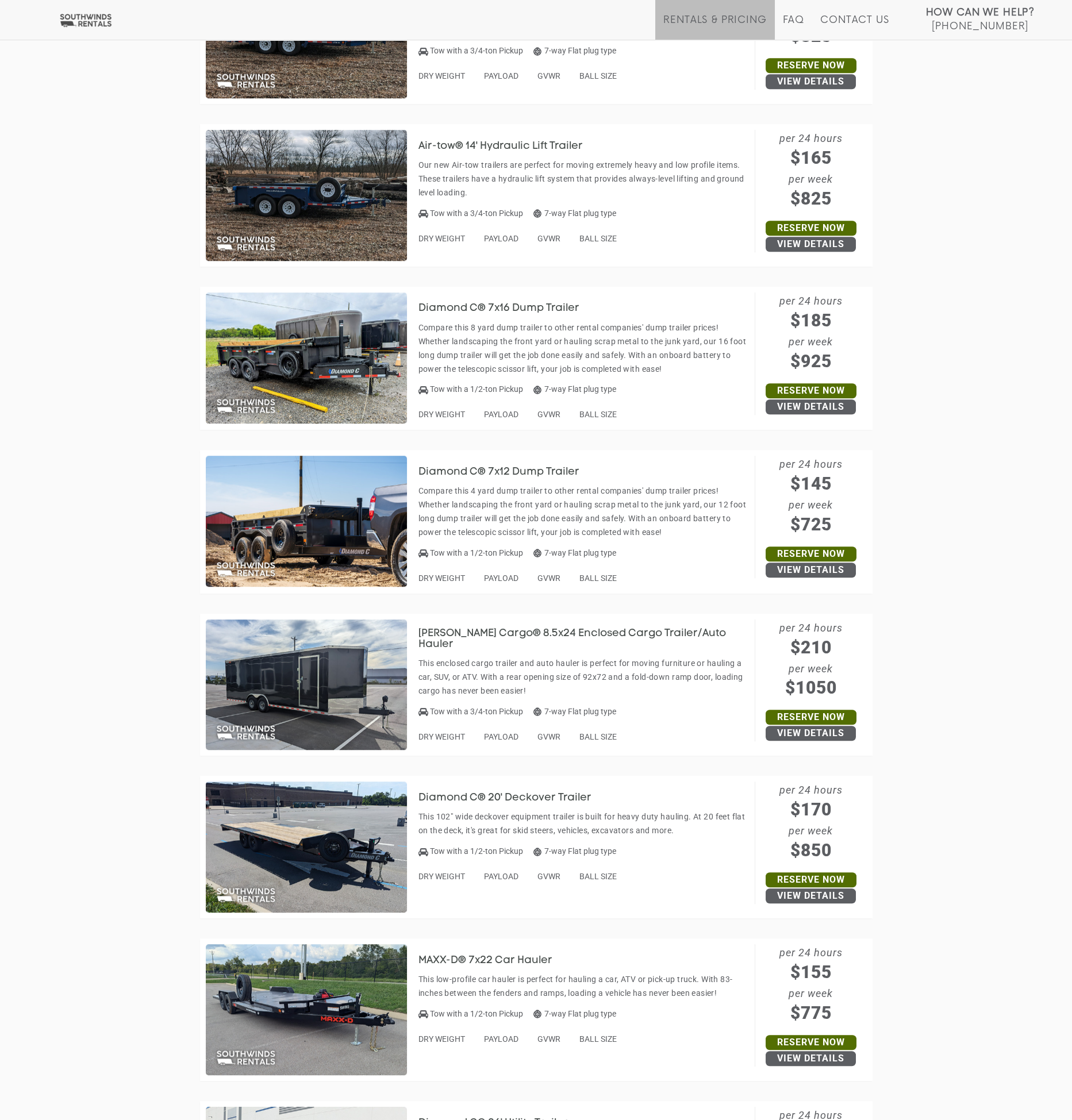
click at [273, 659] on img at bounding box center [306, 686] width 201 height 131
